Goal: Find contact information: Find contact information

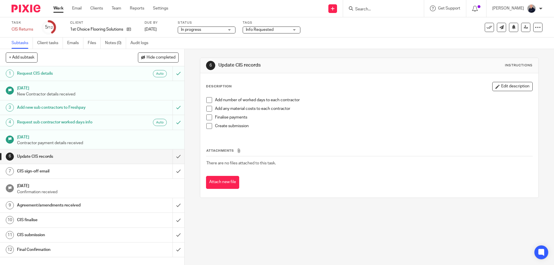
click at [365, 9] on input "Search" at bounding box center [381, 9] width 52 height 5
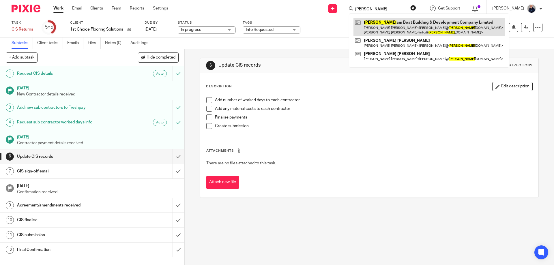
type input "[PERSON_NAME]"
click at [384, 28] on link at bounding box center [429, 27] width 151 height 18
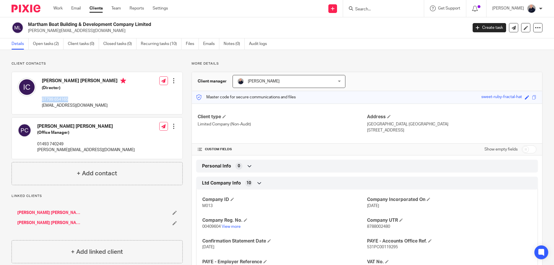
drag, startPoint x: 42, startPoint y: 99, endPoint x: 67, endPoint y: 100, distance: 24.8
click at [69, 101] on p "07799 654165" at bounding box center [84, 100] width 84 height 6
click at [115, 89] on div "Ian Philip Curtis (Director) 07799 654165 info@marthamboats.com Edit contact Cr…" at bounding box center [97, 93] width 171 height 42
